Goal: Task Accomplishment & Management: Manage account settings

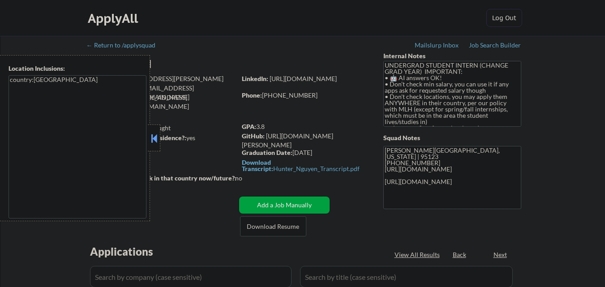
select select ""pending""
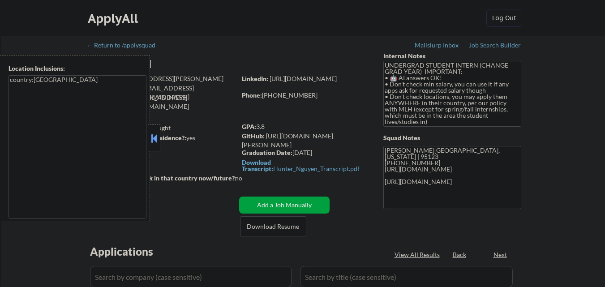
select select ""pending""
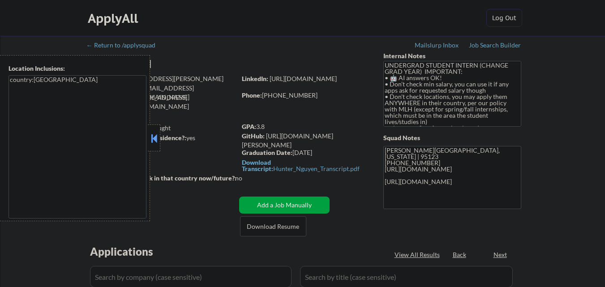
select select ""pending""
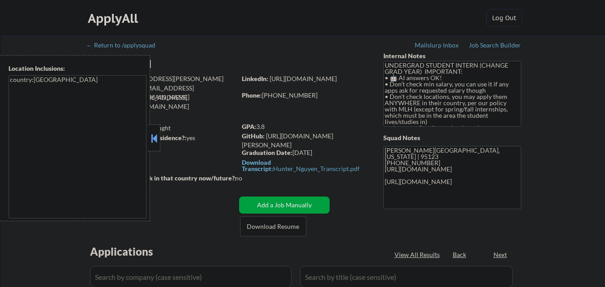
select select ""pending""
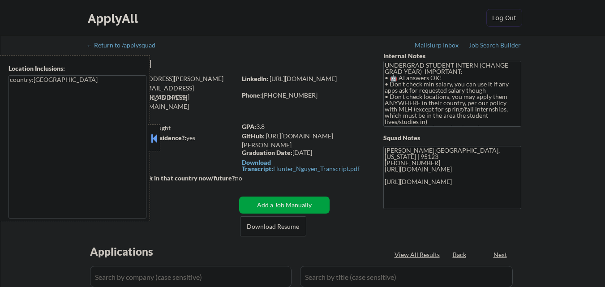
select select ""pending""
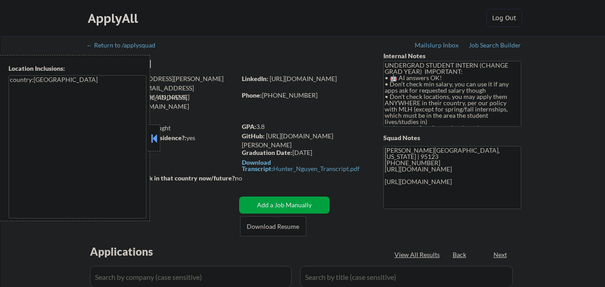
select select ""pending""
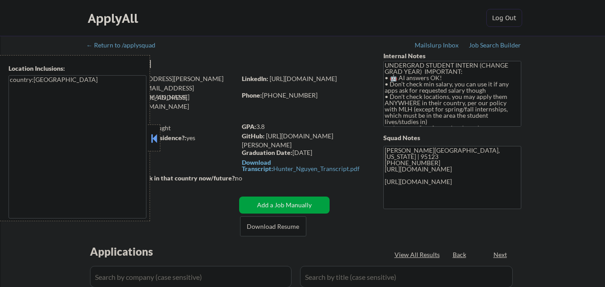
select select ""pending""
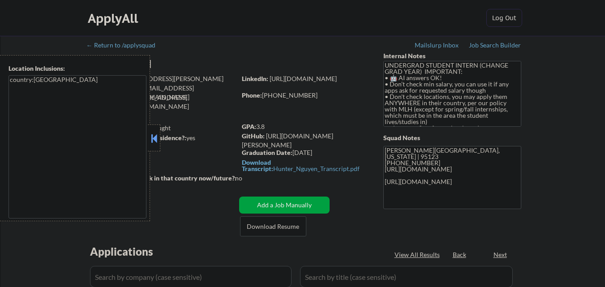
select select ""pending""
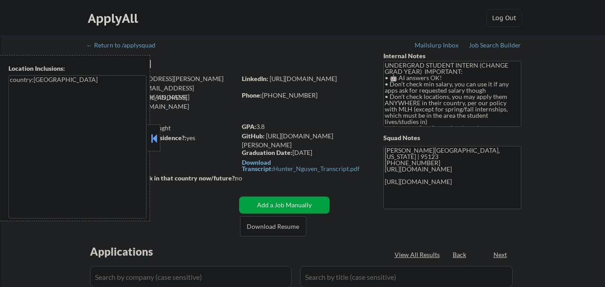
select select ""pending""
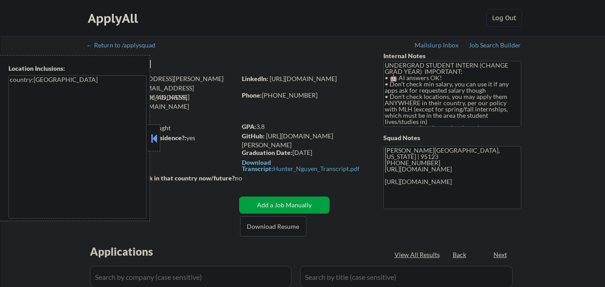
select select ""pending""
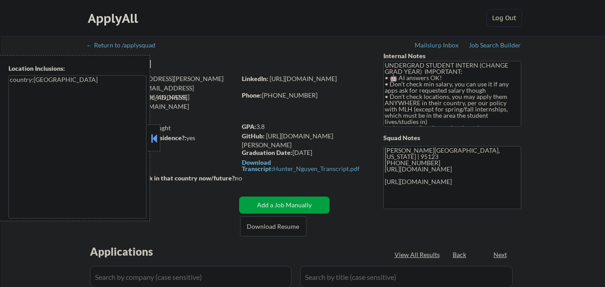
select select ""pending""
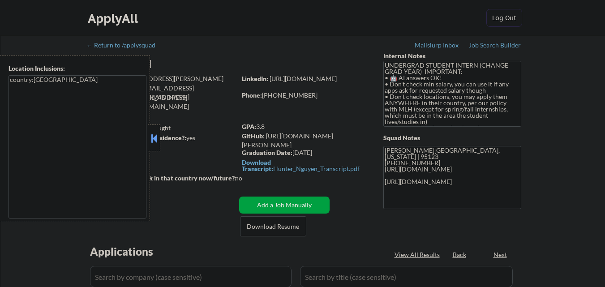
select select ""pending""
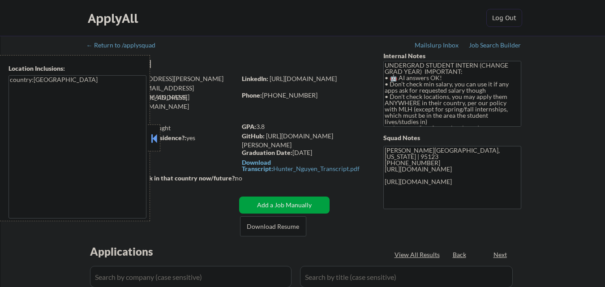
select select ""pending""
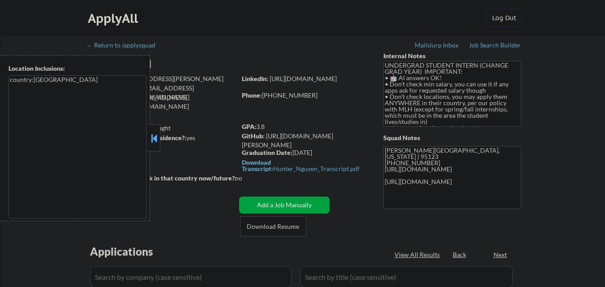
select select ""pending""
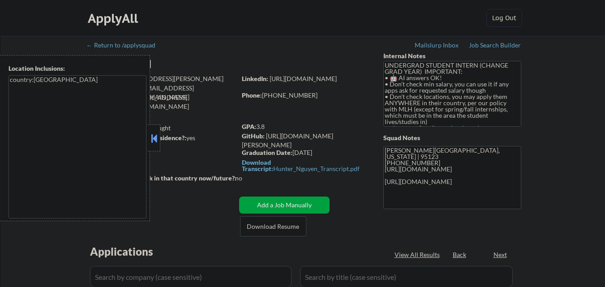
select select ""pending""
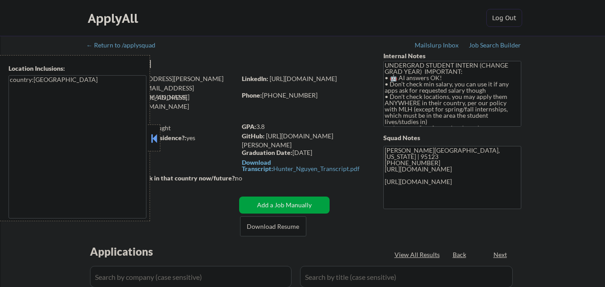
select select ""pending""
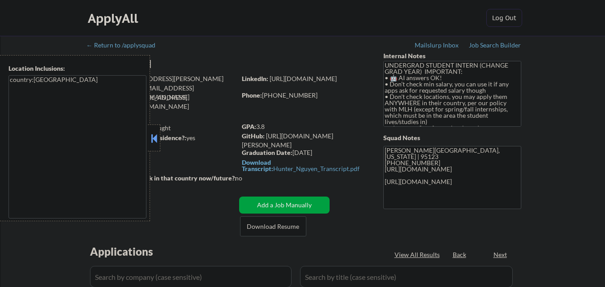
select select ""pending""
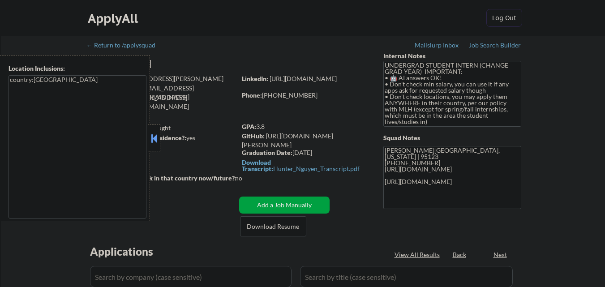
select select ""pending""
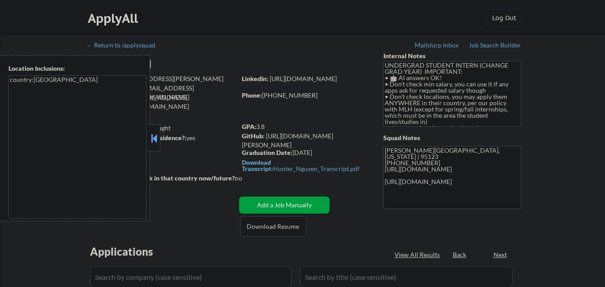
select select ""pending""
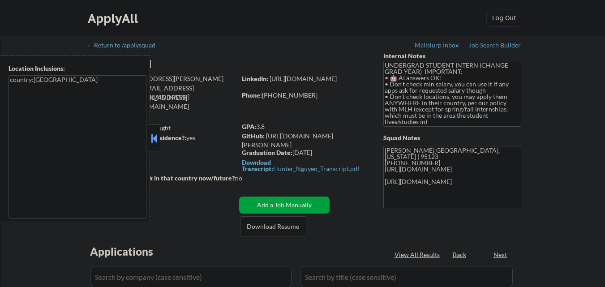
select select ""pending""
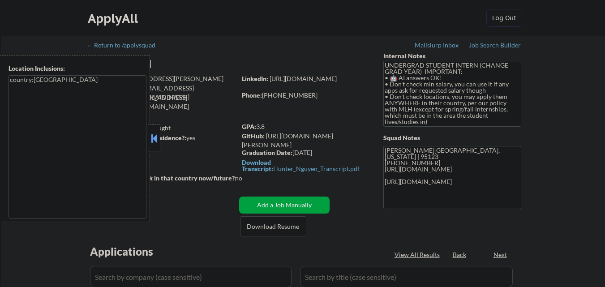
click at [159, 137] on button at bounding box center [154, 138] width 10 height 13
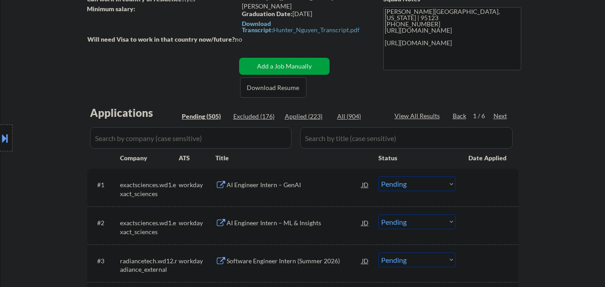
scroll to position [125, 0]
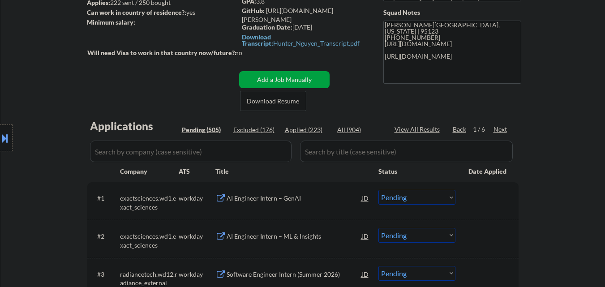
click at [496, 125] on div "Next" at bounding box center [501, 129] width 14 height 9
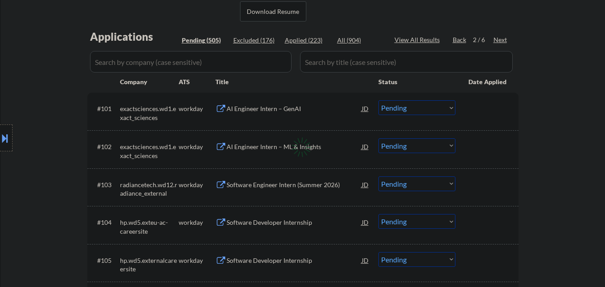
scroll to position [81, 0]
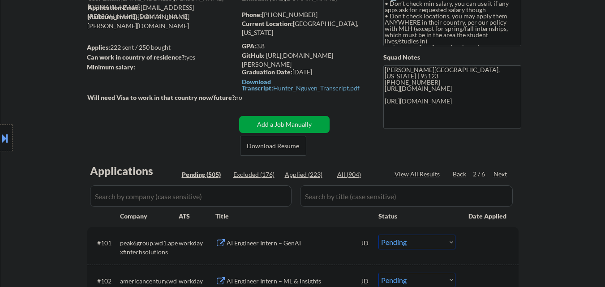
click at [502, 176] on div "Next" at bounding box center [501, 174] width 14 height 9
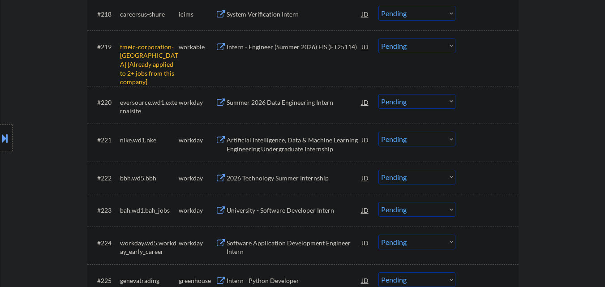
scroll to position [887, 0]
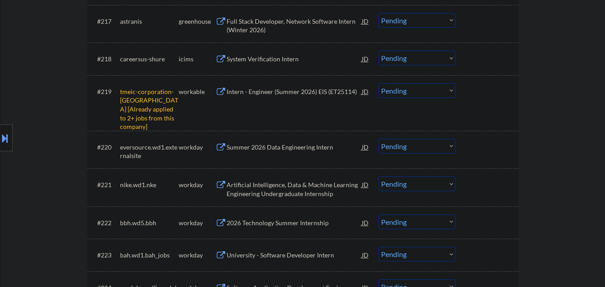
click at [445, 95] on select "Choose an option... Pending Applied Excluded (Questions) Excluded (Expired) Exc…" at bounding box center [417, 90] width 77 height 15
click at [379, 83] on select "Choose an option... Pending Applied Excluded (Questions) Excluded (Expired) Exc…" at bounding box center [417, 90] width 77 height 15
select select ""pending""
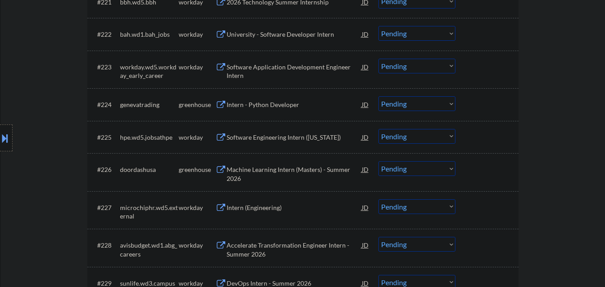
scroll to position [1066, 0]
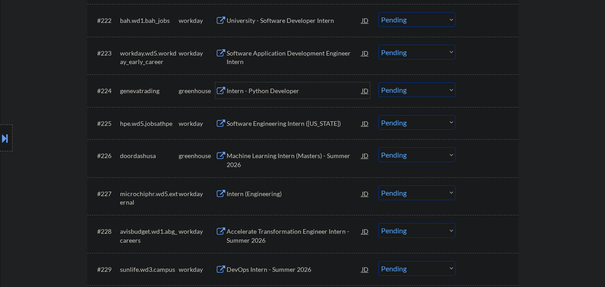
click at [279, 91] on div "Intern - Python Developer" at bounding box center [294, 90] width 135 height 9
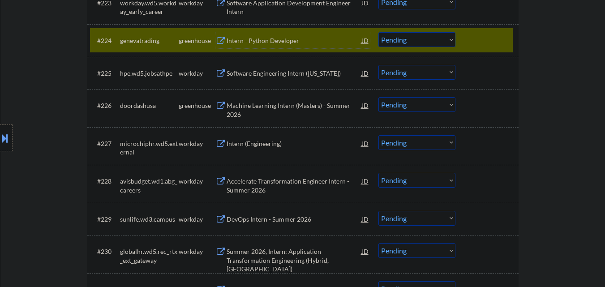
scroll to position [1111, 0]
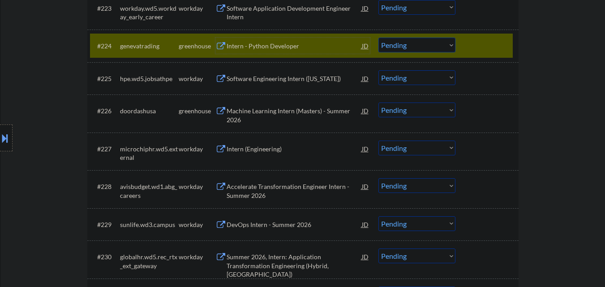
click at [487, 44] on div at bounding box center [488, 46] width 39 height 16
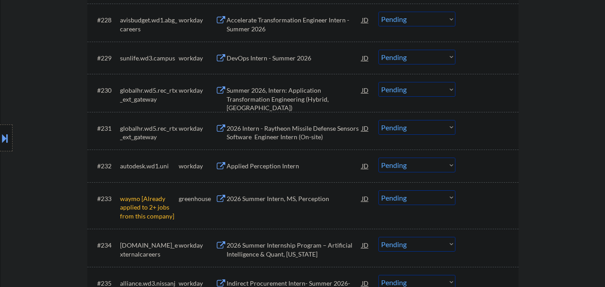
scroll to position [1335, 0]
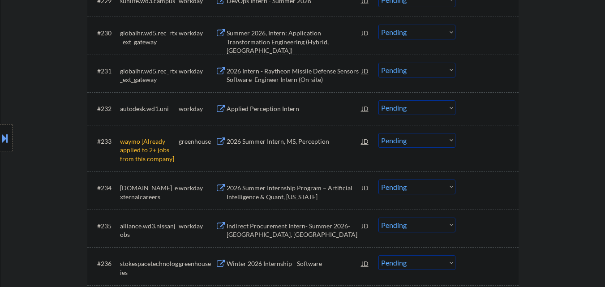
click at [445, 142] on select "Choose an option... Pending Applied Excluded (Questions) Excluded (Expired) Exc…" at bounding box center [417, 140] width 77 height 15
click at [379, 133] on select "Choose an option... Pending Applied Excluded (Questions) Excluded (Expired) Exc…" at bounding box center [417, 140] width 77 height 15
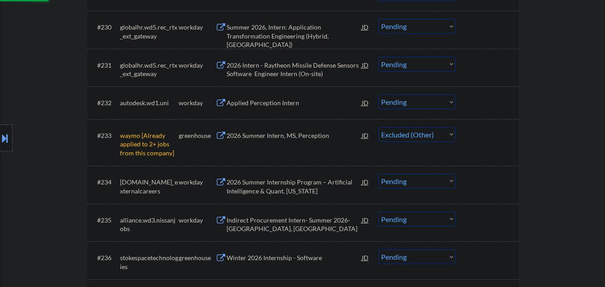
scroll to position [1380, 0]
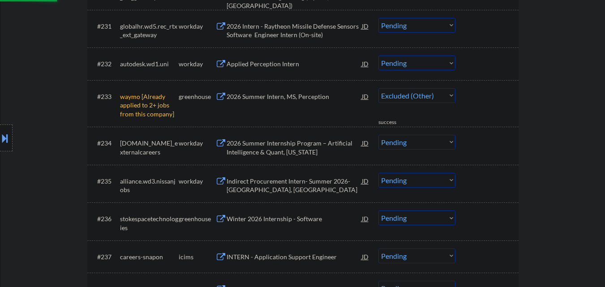
select select ""pending""
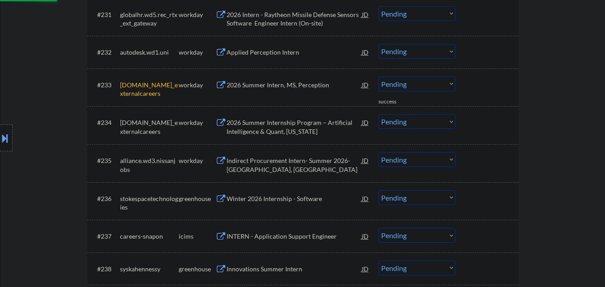
scroll to position [1425, 0]
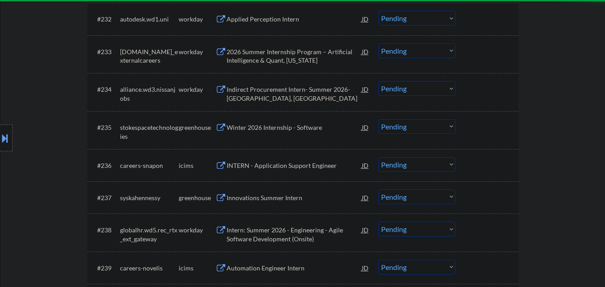
click at [263, 129] on div "Winter 2026 Internship - Software" at bounding box center [294, 127] width 135 height 9
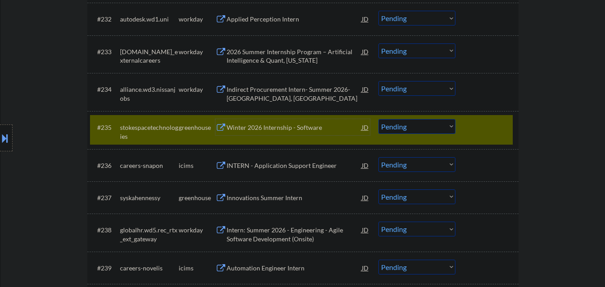
drag, startPoint x: 427, startPoint y: 127, endPoint x: 427, endPoint y: 133, distance: 5.8
click at [427, 128] on select "Choose an option... Pending Applied Excluded (Questions) Excluded (Expired) Exc…" at bounding box center [417, 126] width 77 height 15
click at [379, 119] on select "Choose an option... Pending Applied Excluded (Questions) Excluded (Expired) Exc…" at bounding box center [417, 126] width 77 height 15
click at [486, 128] on div at bounding box center [488, 127] width 39 height 16
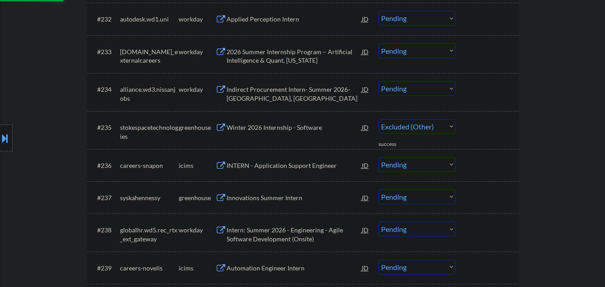
select select ""pending""
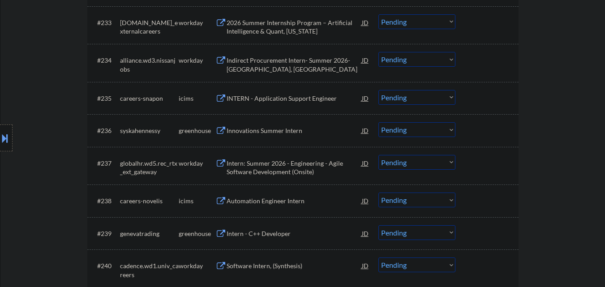
scroll to position [1470, 0]
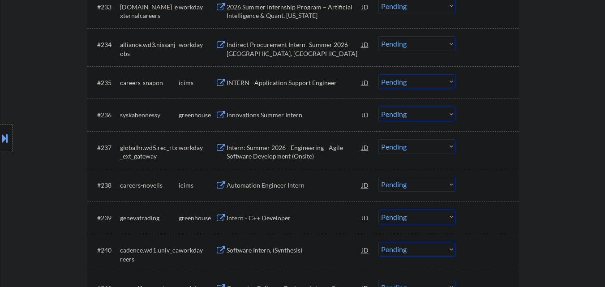
click at [302, 115] on div "Innovations Summer Intern" at bounding box center [294, 115] width 135 height 9
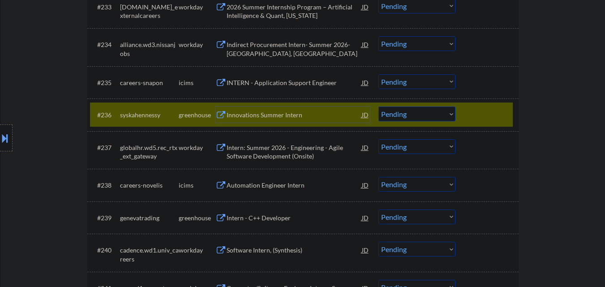
click at [419, 117] on select "Choose an option... Pending Applied Excluded (Questions) Excluded (Expired) Exc…" at bounding box center [417, 114] width 77 height 15
click at [379, 107] on select "Choose an option... Pending Applied Excluded (Questions) Excluded (Expired) Exc…" at bounding box center [417, 114] width 77 height 15
click at [496, 111] on div at bounding box center [488, 115] width 39 height 16
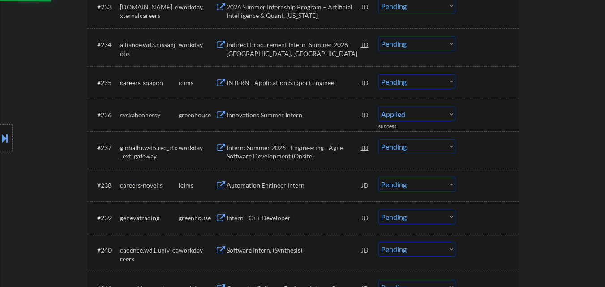
select select ""pending""
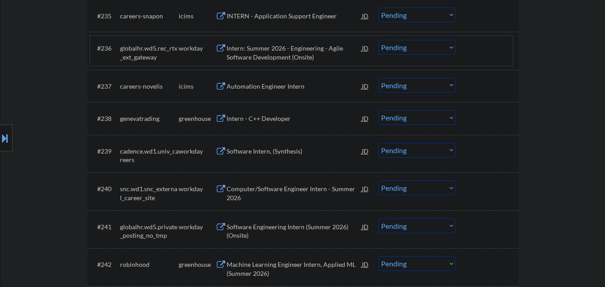
scroll to position [1559, 0]
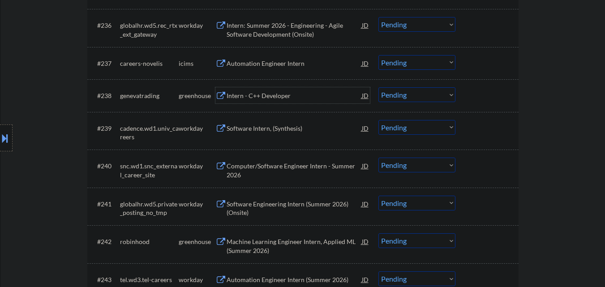
click at [302, 99] on div "Intern - C++ Developer" at bounding box center [294, 95] width 135 height 9
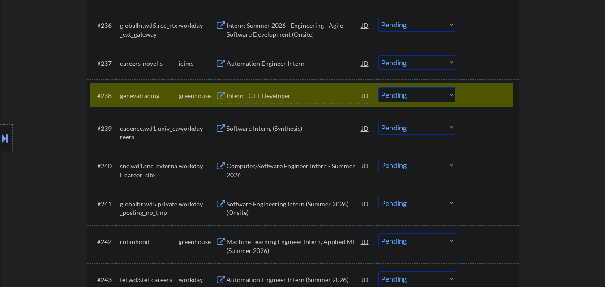
click at [486, 99] on div at bounding box center [488, 95] width 39 height 16
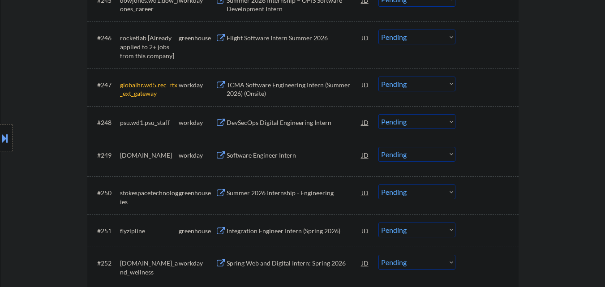
scroll to position [1918, 0]
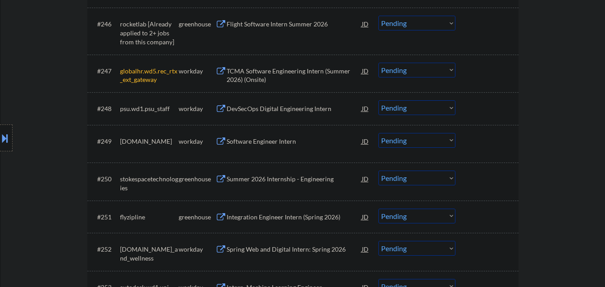
drag, startPoint x: 444, startPoint y: 22, endPoint x: 443, endPoint y: 30, distance: 8.3
click at [444, 22] on select "Choose an option... Pending Applied Excluded (Questions) Excluded (Expired) Exc…" at bounding box center [417, 23] width 77 height 15
click at [379, 16] on select "Choose an option... Pending Applied Excluded (Questions) Excluded (Expired) Exc…" at bounding box center [417, 23] width 77 height 15
select select ""pending""
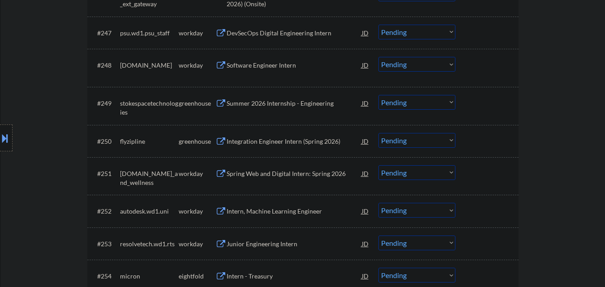
scroll to position [1963, 0]
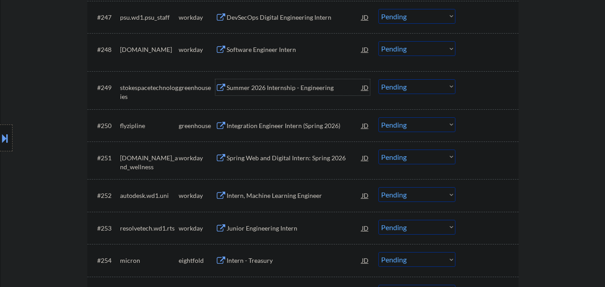
click at [305, 92] on div "Summer 2026 Internship - Engineering" at bounding box center [294, 87] width 135 height 9
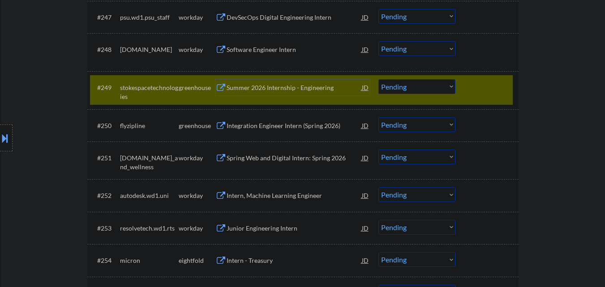
click at [441, 85] on select "Choose an option... Pending Applied Excluded (Questions) Excluded (Expired) Exc…" at bounding box center [417, 86] width 77 height 15
click at [379, 79] on select "Choose an option... Pending Applied Excluded (Questions) Excluded (Expired) Exc…" at bounding box center [417, 86] width 77 height 15
click at [496, 85] on div at bounding box center [488, 87] width 39 height 16
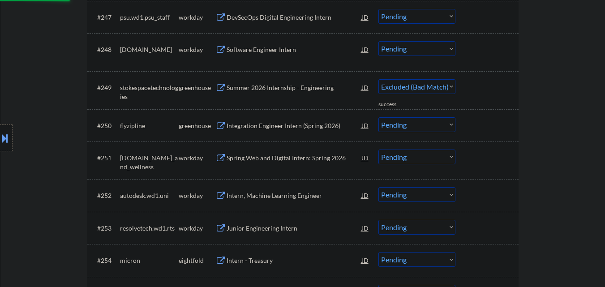
select select ""pending""
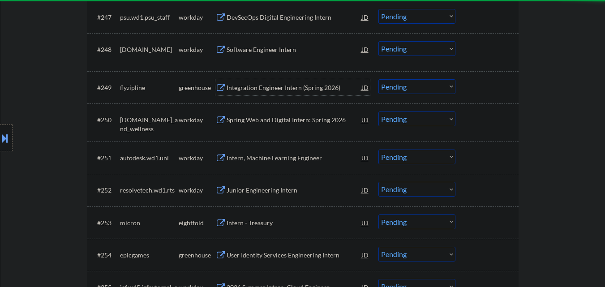
click at [311, 85] on div "Integration Engineer Intern (Spring 2026)" at bounding box center [294, 87] width 135 height 9
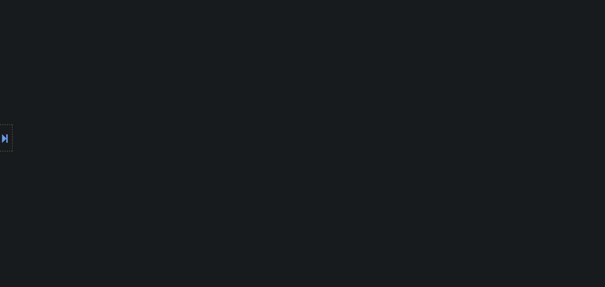
scroll to position [4108, 0]
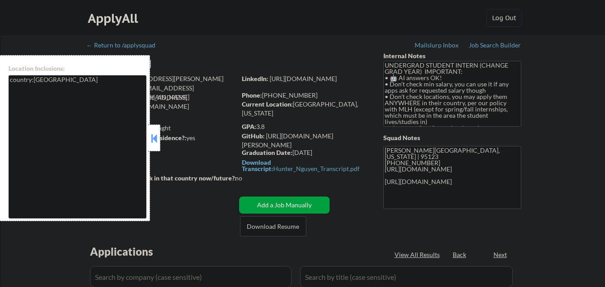
drag, startPoint x: 159, startPoint y: 137, endPoint x: 292, endPoint y: 1, distance: 190.4
click at [160, 136] on body "← Return to /applysquad Mailslurp Inbox Job Search Builder Hunter Nguyen User E…" at bounding box center [302, 143] width 605 height 287
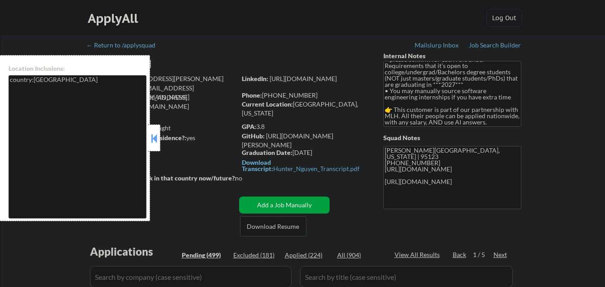
scroll to position [75, 0]
click at [155, 142] on button at bounding box center [154, 138] width 10 height 13
select select ""pending""
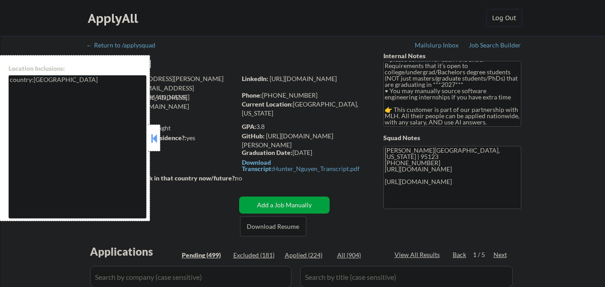
select select ""pending""
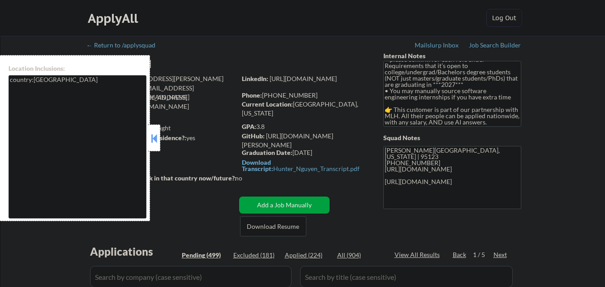
select select ""pending""
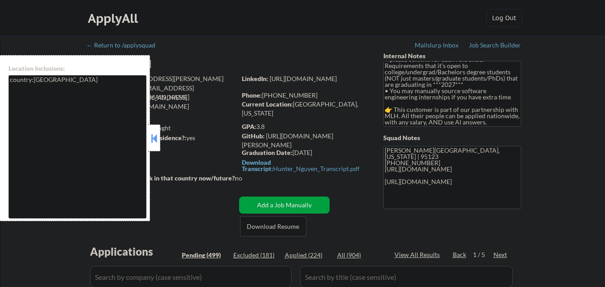
select select ""pending""
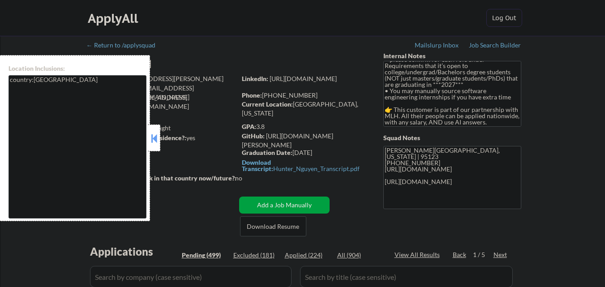
select select ""pending""
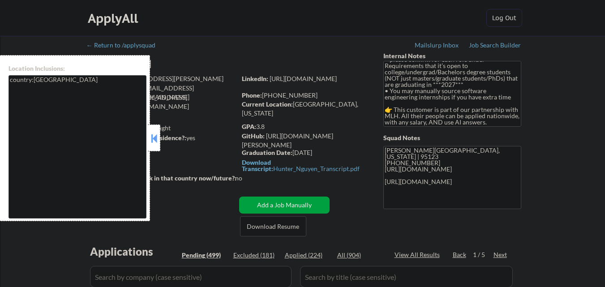
select select ""pending""
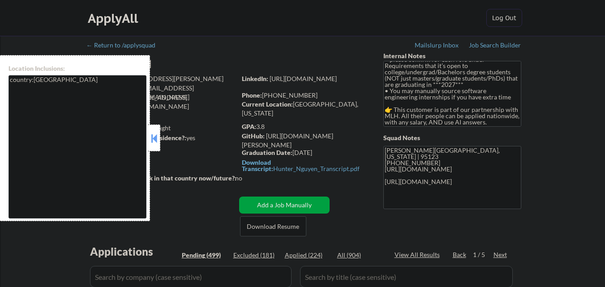
select select ""pending""
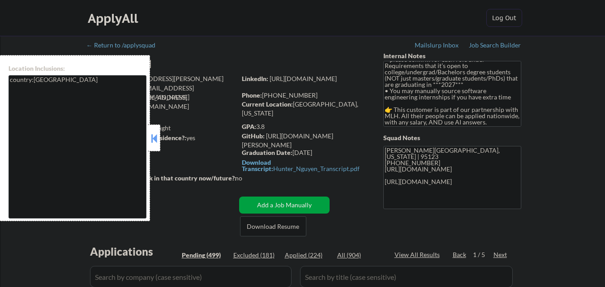
select select ""pending""
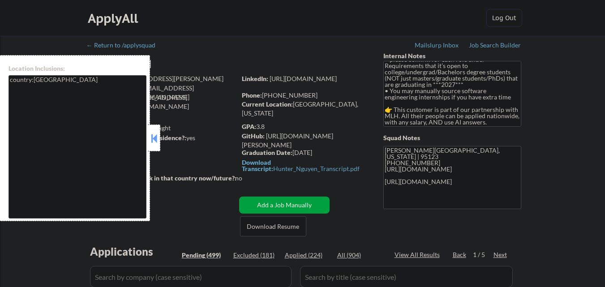
select select ""pending""
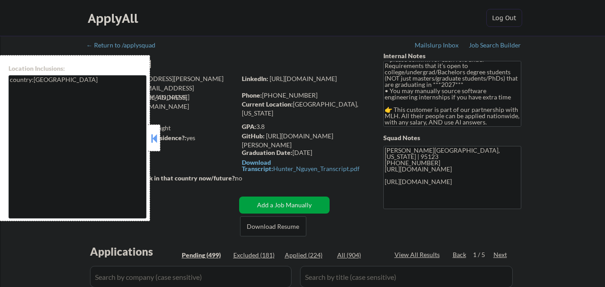
select select ""pending""
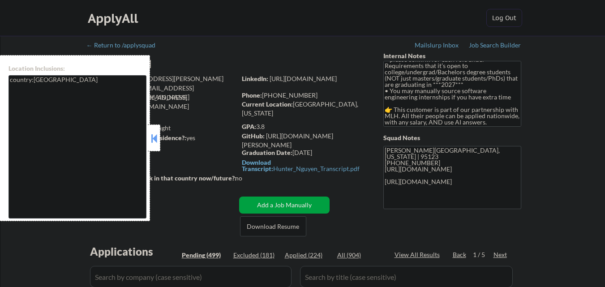
select select ""pending""
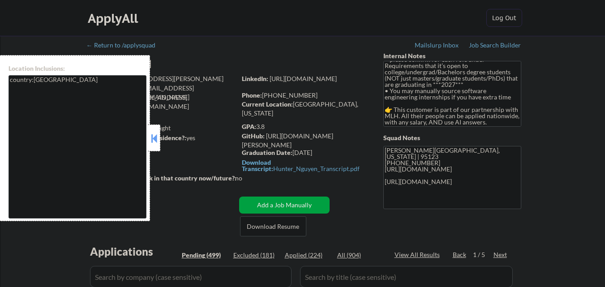
select select ""pending""
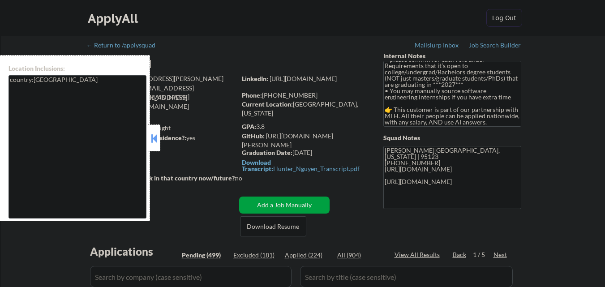
select select ""pending""
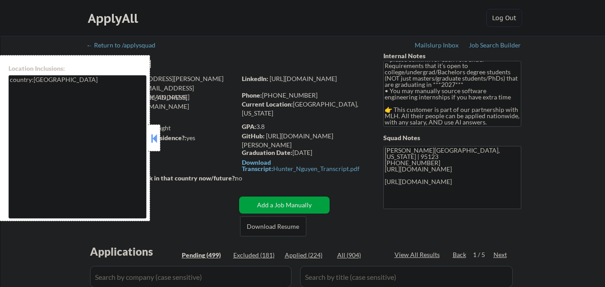
select select ""pending""
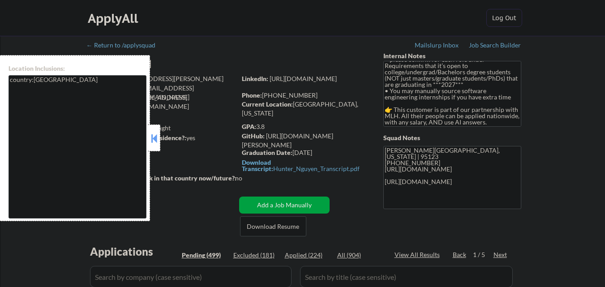
select select ""pending""
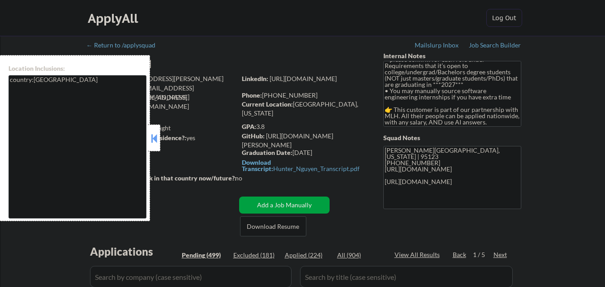
select select ""pending""
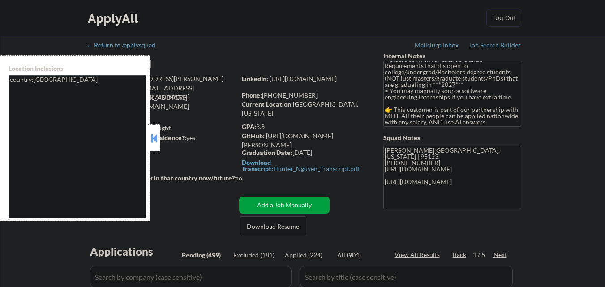
select select ""pending""
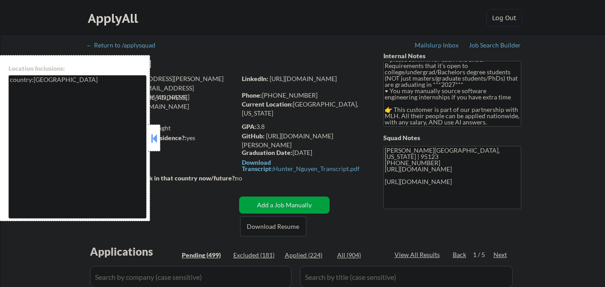
select select ""pending""
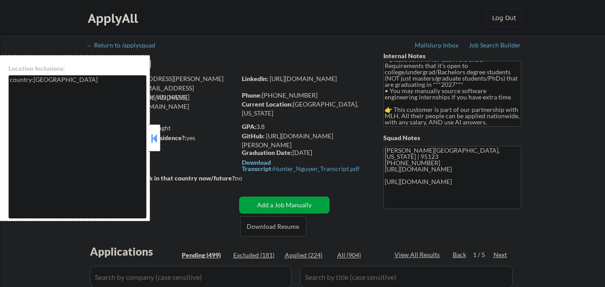
select select ""pending""
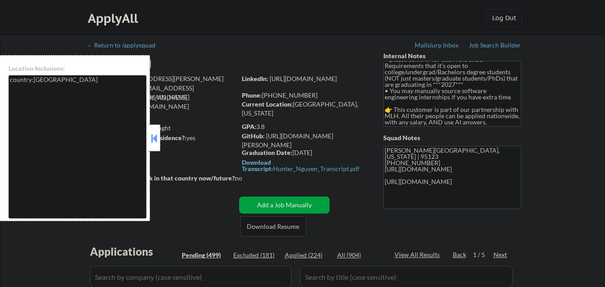
select select ""pending""
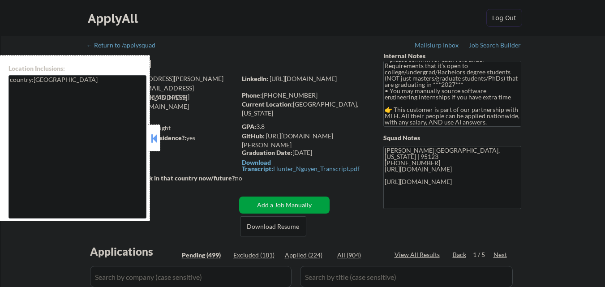
select select ""pending""
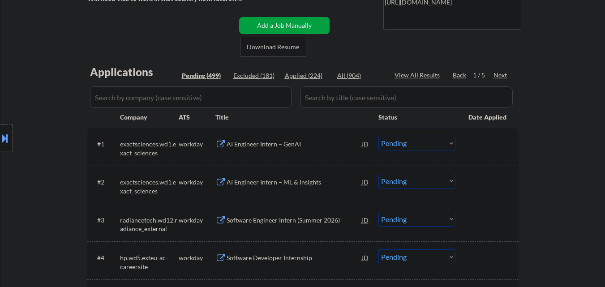
scroll to position [179, 0]
click at [505, 79] on div "Next" at bounding box center [501, 75] width 14 height 9
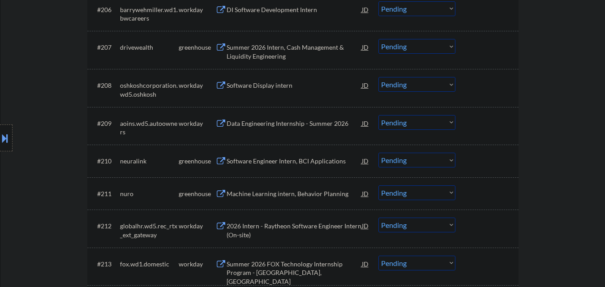
scroll to position [538, 0]
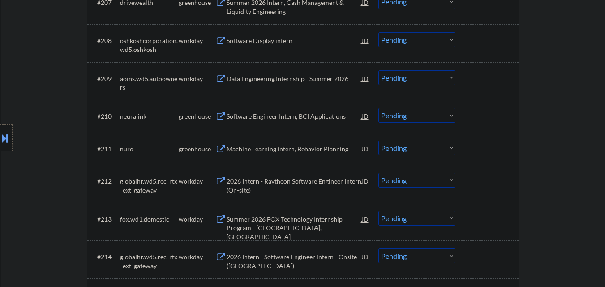
click at [299, 116] on div "Software Engineer Intern, BCI Applications" at bounding box center [294, 116] width 135 height 9
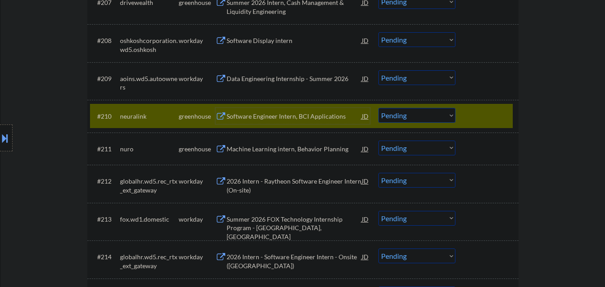
click at [442, 115] on select "Choose an option... Pending Applied Excluded (Questions) Excluded (Expired) Exc…" at bounding box center [417, 115] width 77 height 15
click at [379, 108] on select "Choose an option... Pending Applied Excluded (Questions) Excluded (Expired) Exc…" at bounding box center [417, 115] width 77 height 15
click at [500, 118] on div at bounding box center [488, 116] width 39 height 16
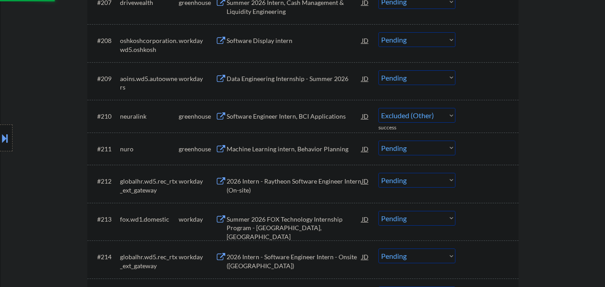
select select ""pending""
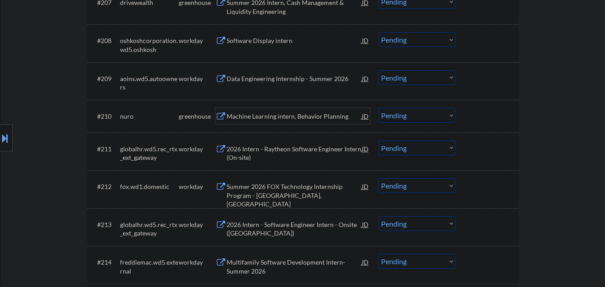
click at [296, 122] on div "Machine Learning intern, Behavior Planning" at bounding box center [294, 116] width 135 height 16
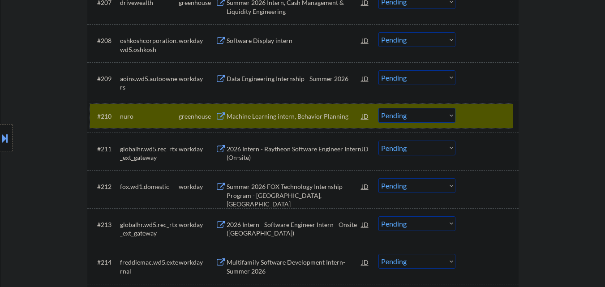
drag, startPoint x: 499, startPoint y: 113, endPoint x: 460, endPoint y: 142, distance: 48.8
click at [499, 114] on div at bounding box center [488, 116] width 39 height 16
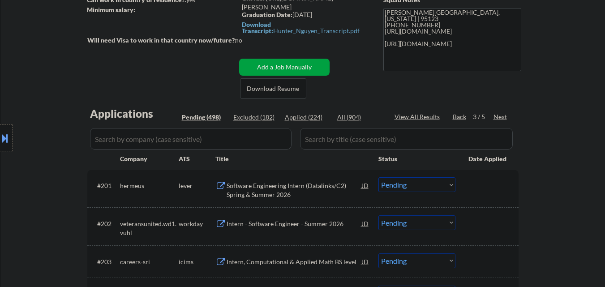
scroll to position [134, 0]
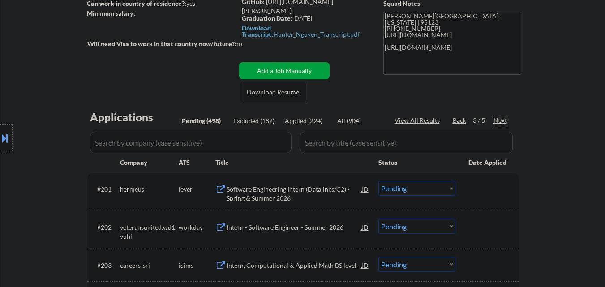
click at [505, 122] on div "Next" at bounding box center [501, 120] width 14 height 9
